Goal: Transaction & Acquisition: Purchase product/service

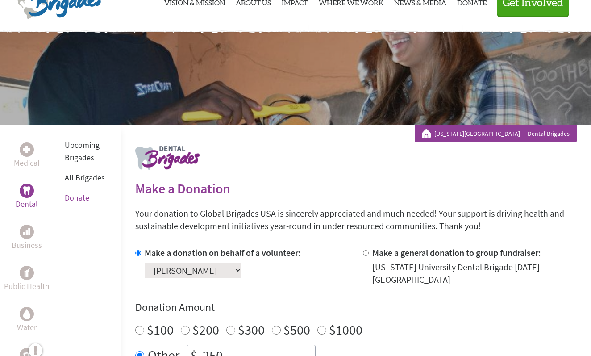
scroll to position [82, 0]
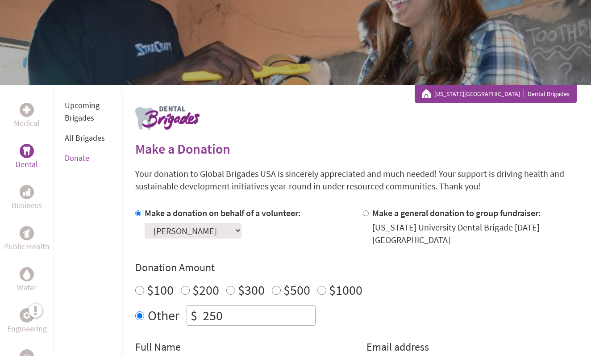
click at [183, 219] on div "Select a volunteer... [PERSON_NAME] [PERSON_NAME] [PERSON_NAME] [PERSON_NAME]" at bounding box center [223, 228] width 156 height 19
click at [178, 214] on label "Make a donation on behalf of a volunteer:" at bounding box center [223, 212] width 156 height 11
click at [141, 214] on input "Make a donation on behalf of a volunteer:" at bounding box center [138, 213] width 6 height 6
click at [179, 234] on select "Select a volunteer... [PERSON_NAME] [PERSON_NAME] [PERSON_NAME] [PERSON_NAME]" at bounding box center [193, 231] width 97 height 16
click at [172, 215] on label "Make a donation on behalf of a volunteer:" at bounding box center [223, 212] width 156 height 11
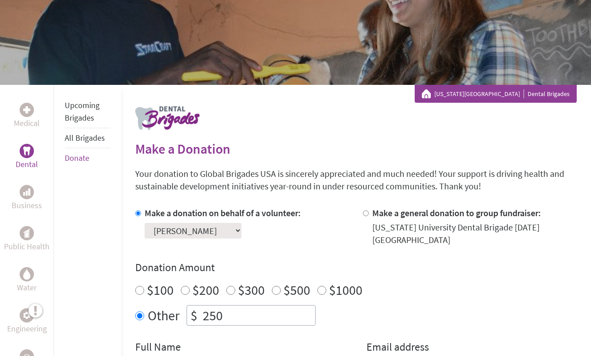
click at [141, 215] on input "Make a donation on behalf of a volunteer:" at bounding box center [138, 213] width 6 height 6
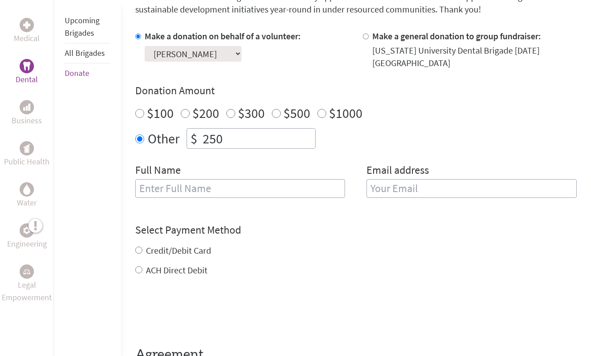
scroll to position [260, 0]
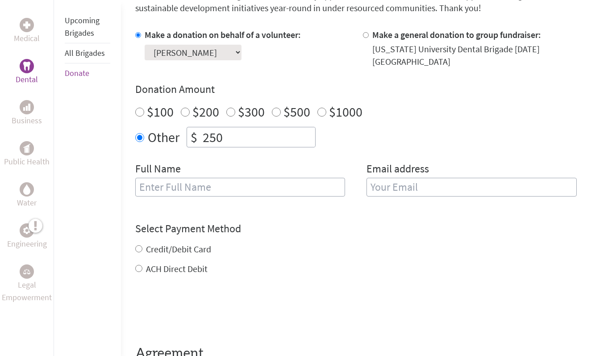
click at [165, 54] on select "Select a volunteer... [PERSON_NAME] [PERSON_NAME] [PERSON_NAME] [PERSON_NAME]" at bounding box center [193, 53] width 97 height 16
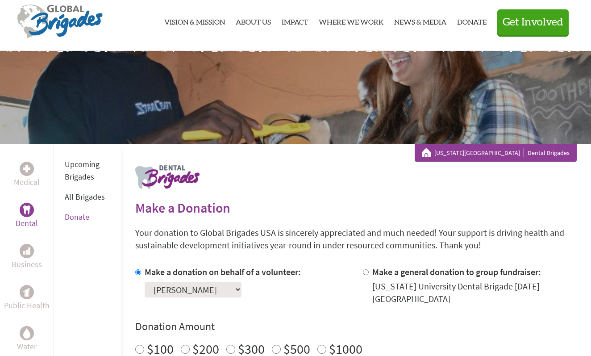
scroll to position [0, 0]
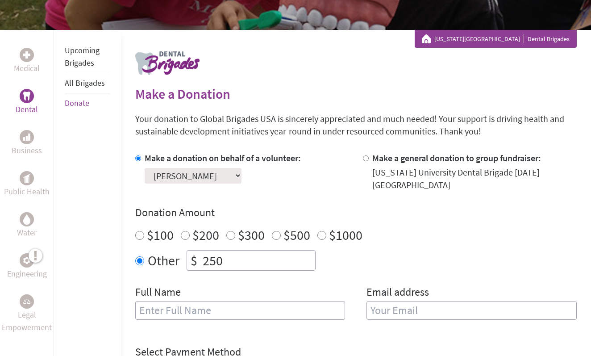
scroll to position [186, 0]
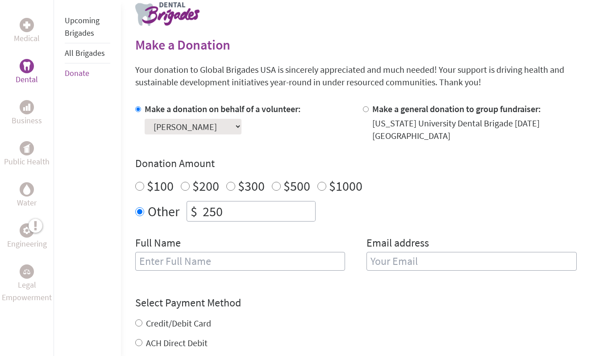
click at [202, 126] on select "Select a volunteer... [PERSON_NAME] [PERSON_NAME] [PERSON_NAME] [PERSON_NAME]" at bounding box center [193, 127] width 97 height 16
click at [228, 125] on select "Select a volunteer... [PERSON_NAME] [PERSON_NAME] [PERSON_NAME] [PERSON_NAME]" at bounding box center [193, 127] width 97 height 16
click at [165, 184] on label "$100" at bounding box center [160, 185] width 27 height 17
click at [144, 184] on input "$100" at bounding box center [139, 186] width 9 height 9
radio input "true"
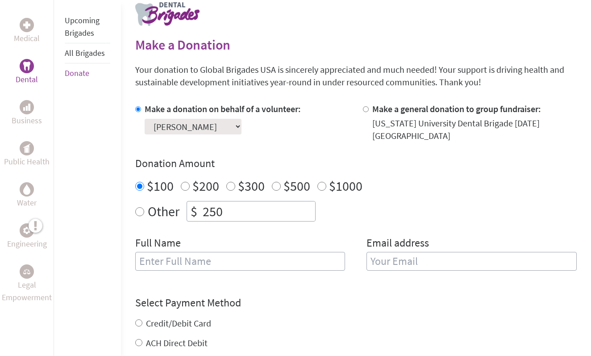
click at [173, 108] on label "Make a donation on behalf of a volunteer:" at bounding box center [223, 108] width 156 height 11
click at [141, 108] on input "Make a donation on behalf of a volunteer:" at bounding box center [138, 109] width 6 height 6
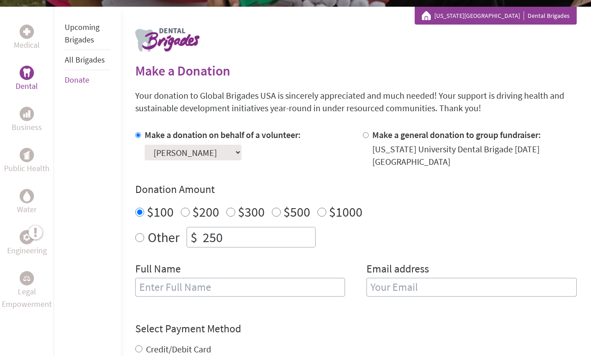
scroll to position [159, 0]
click at [224, 152] on select "Select a volunteer... [PERSON_NAME] [PERSON_NAME] [PERSON_NAME] [PERSON_NAME]" at bounding box center [193, 153] width 97 height 16
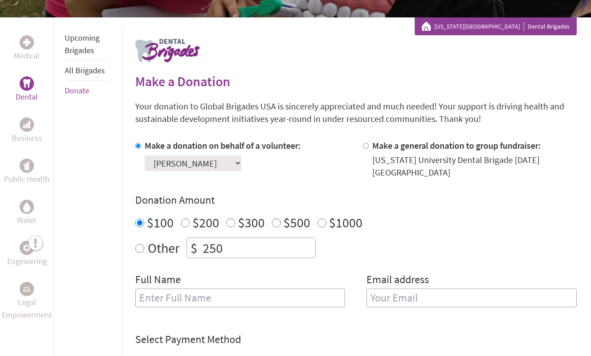
scroll to position [0, 0]
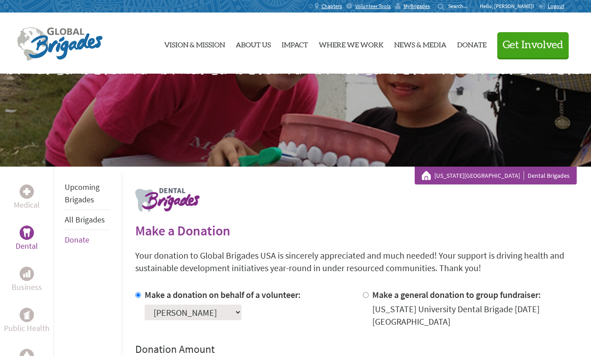
click at [78, 219] on link "All Brigades" at bounding box center [85, 219] width 40 height 10
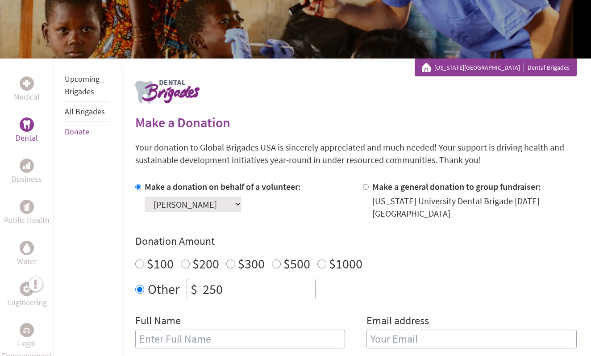
scroll to position [139, 0]
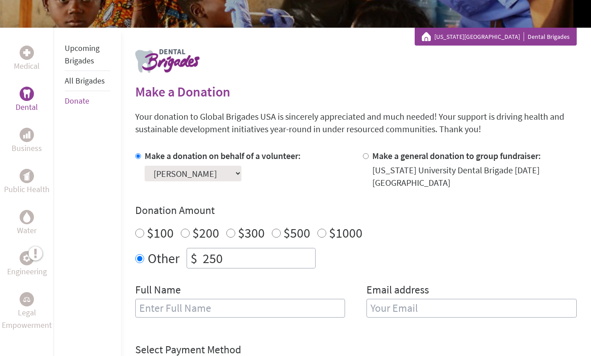
click at [173, 167] on select "Select a volunteer... [PERSON_NAME] [PERSON_NAME] [PERSON_NAME] [PERSON_NAME]" at bounding box center [193, 174] width 97 height 16
click at [173, 171] on select "Select a volunteer... [PERSON_NAME] [PERSON_NAME] [PERSON_NAME] [PERSON_NAME]" at bounding box center [193, 174] width 97 height 16
click at [182, 166] on select "Select a volunteer... [PERSON_NAME] [PERSON_NAME] [PERSON_NAME] [PERSON_NAME]" at bounding box center [193, 174] width 97 height 16
select select "6074548B-1E52-11F0-B3BE-42010A8A0038"
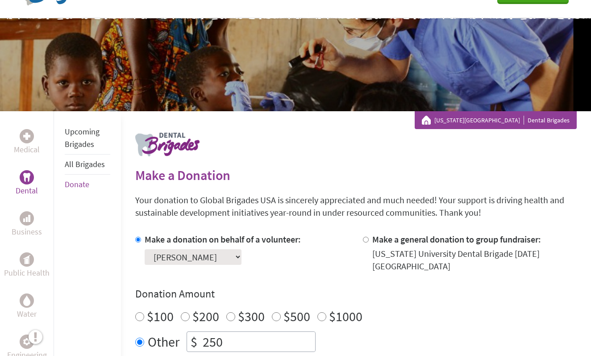
scroll to position [0, 0]
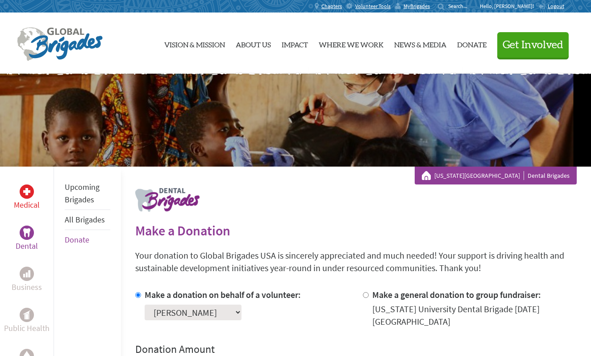
click at [20, 184] on link "Medical" at bounding box center [27, 197] width 26 height 27
click at [29, 240] on p "Dental" at bounding box center [27, 246] width 22 height 13
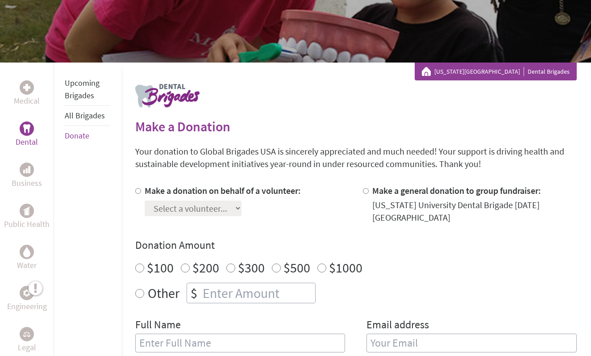
scroll to position [150, 0]
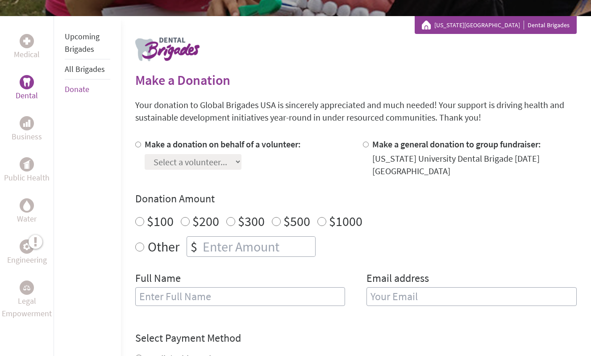
click at [171, 136] on section "Make a Donation Your donation to Global Brigades USA is sincerely appreciated a…" at bounding box center [356, 302] width 442 height 460
click at [171, 148] on label "Make a donation on behalf of a volunteer:" at bounding box center [223, 143] width 156 height 11
click at [141, 147] on input "Make a donation on behalf of a volunteer:" at bounding box center [138, 145] width 6 height 6
radio input "true"
click at [174, 153] on div "Select a volunteer... [PERSON_NAME] [PERSON_NAME] [PERSON_NAME] [PERSON_NAME]" at bounding box center [223, 159] width 156 height 19
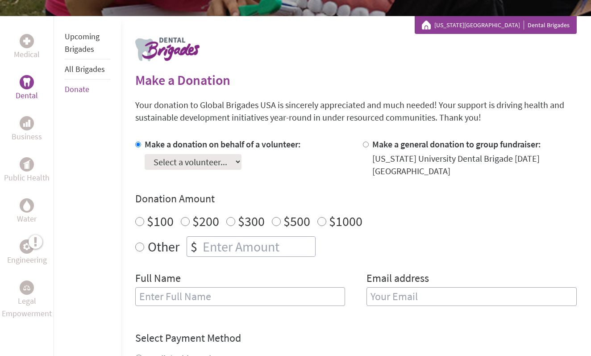
click at [175, 157] on select "Select a volunteer... [PERSON_NAME] [PERSON_NAME] [PERSON_NAME] [PERSON_NAME]" at bounding box center [193, 162] width 97 height 16
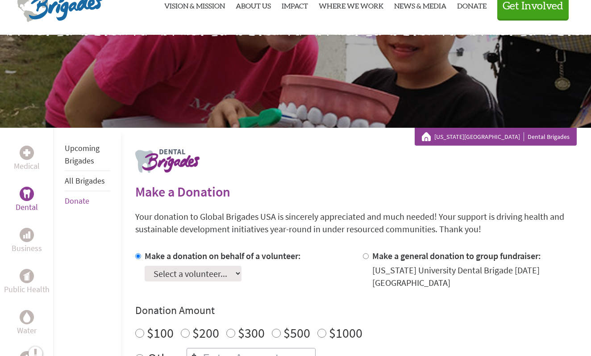
scroll to position [0, 0]
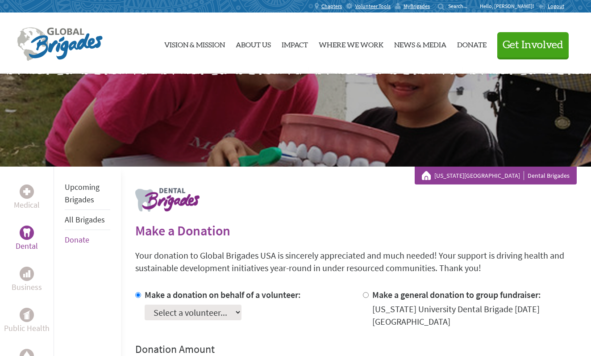
click at [381, 8] on div "Volunteer Tools" at bounding box center [370, 6] width 49 height 13
click at [430, 6] on span "MyBrigades" at bounding box center [417, 6] width 26 height 7
